Goal: Transaction & Acquisition: Purchase product/service

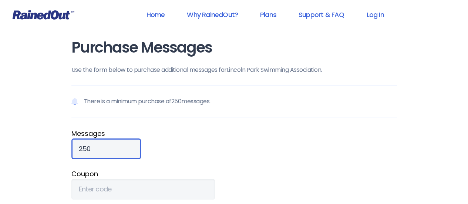
click at [97, 148] on input "250" at bounding box center [105, 148] width 69 height 21
type input "500"
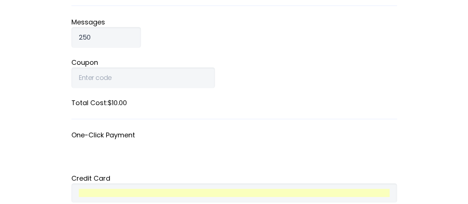
scroll to position [104, 0]
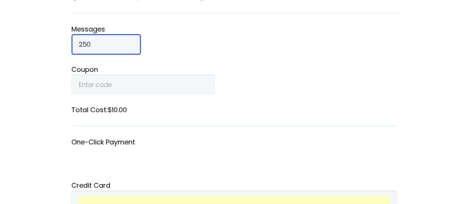
drag, startPoint x: 96, startPoint y: 40, endPoint x: 27, endPoint y: 34, distance: 69.8
click at [27, 34] on div "Home Why RainedOut? Plans Support & FAQ Log In Purchase Messages Use the form b…" at bounding box center [234, 176] width 468 height 561
type input "500"
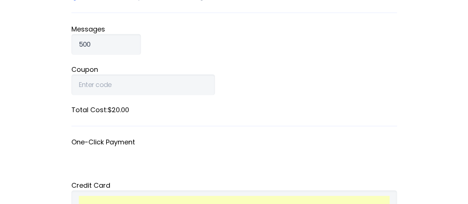
click at [323, 82] on fieldset "Coupon" at bounding box center [233, 79] width 325 height 31
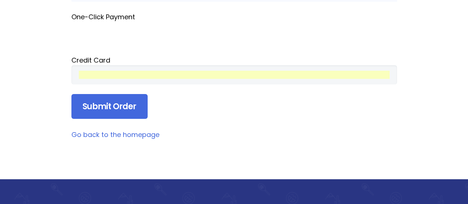
scroll to position [240, 0]
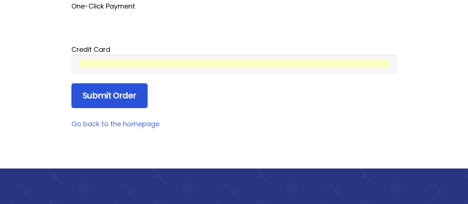
click at [116, 94] on input "Submit Order" at bounding box center [109, 95] width 76 height 25
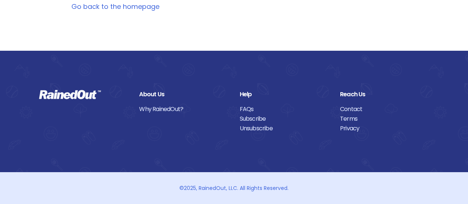
scroll to position [0, 0]
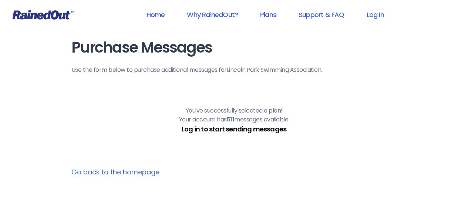
click at [210, 129] on link "Log in to start sending messages" at bounding box center [233, 128] width 105 height 9
